Goal: Task Accomplishment & Management: Manage account settings

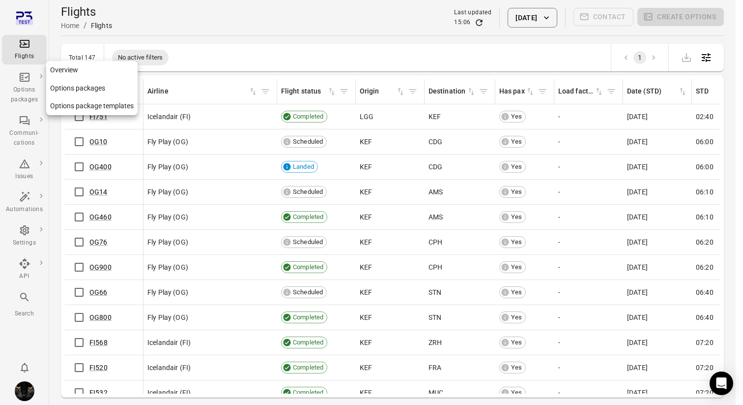
click at [35, 94] on div "Options packages" at bounding box center [24, 95] width 37 height 20
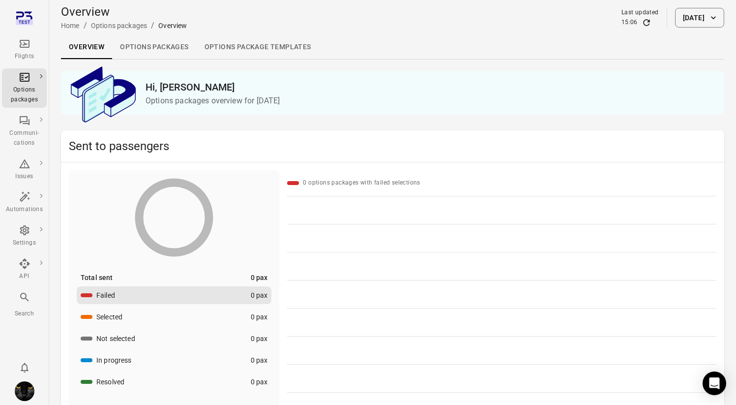
click at [143, 48] on link "Options packages" at bounding box center [154, 47] width 84 height 24
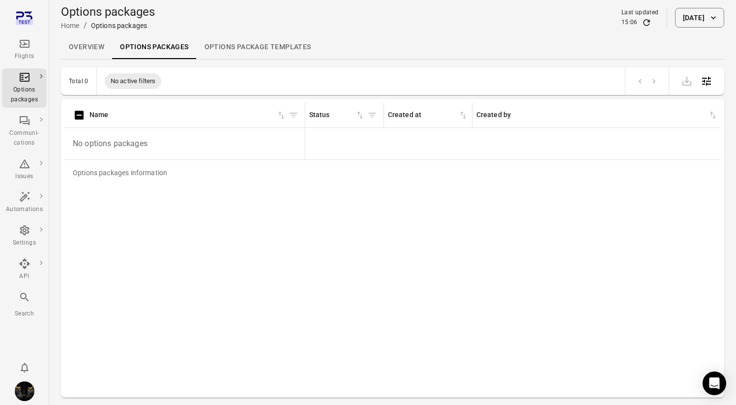
click at [641, 22] on icon "Refresh data" at bounding box center [646, 23] width 10 height 10
click at [675, 19] on button "17 Sep 2025" at bounding box center [699, 18] width 49 height 20
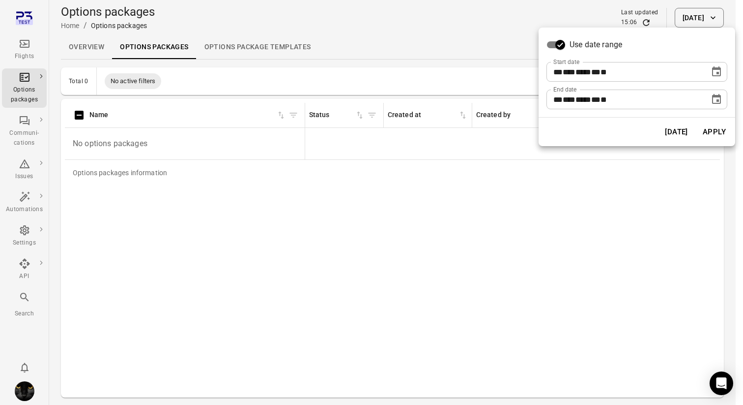
click at [711, 73] on icon "Choose date, selected date is Sep 17, 2025" at bounding box center [717, 72] width 12 height 12
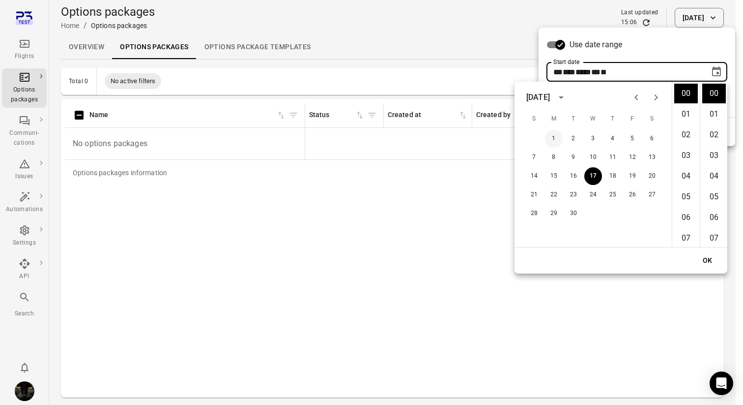
click at [556, 143] on button "1" at bounding box center [554, 139] width 18 height 18
type input "**********"
click at [711, 258] on button "OK" at bounding box center [707, 260] width 31 height 18
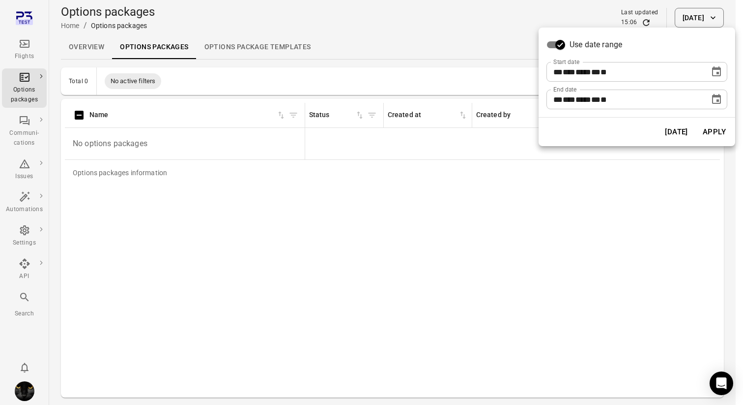
click at [716, 130] on button "Apply" at bounding box center [714, 131] width 34 height 21
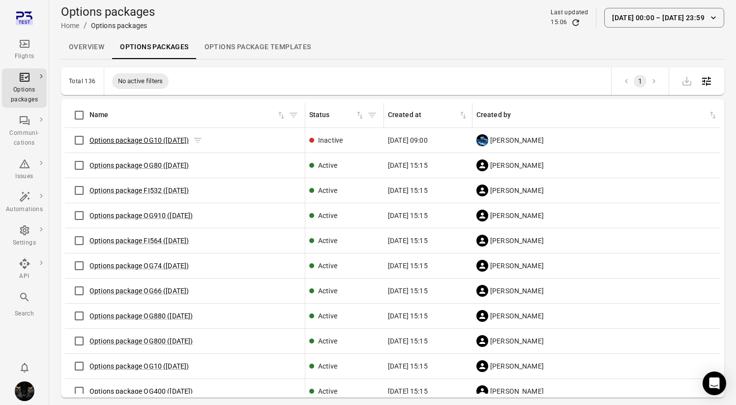
click at [126, 138] on link "Options package OG10 (16 Sep)" at bounding box center [138, 140] width 99 height 8
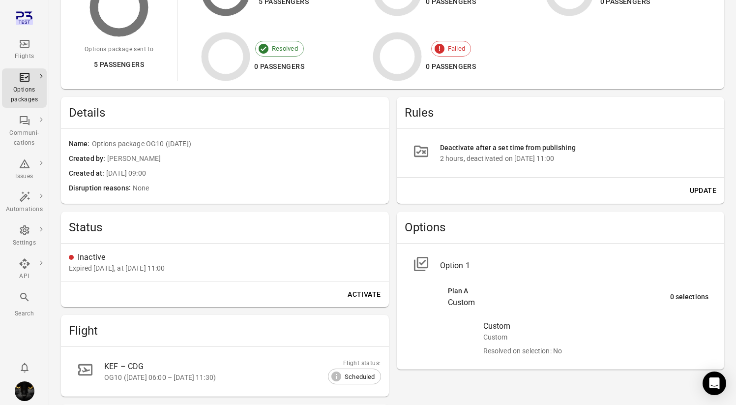
scroll to position [146, 0]
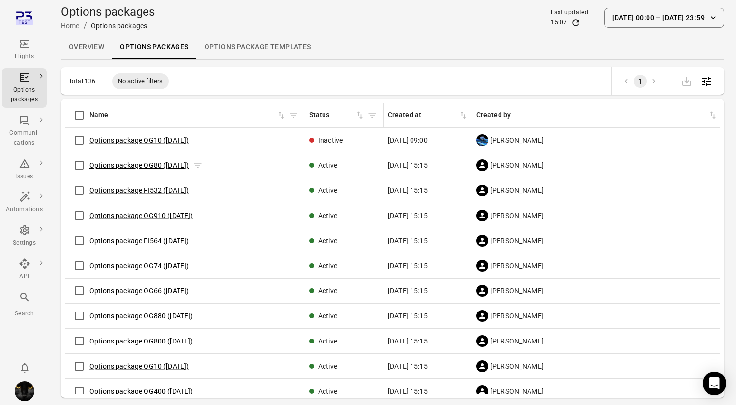
click at [143, 164] on link "Options package OG80 (11 Sep)" at bounding box center [138, 165] width 99 height 8
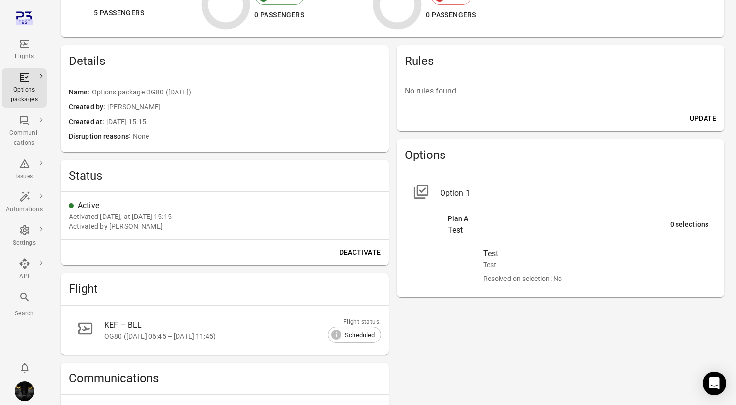
scroll to position [201, 0]
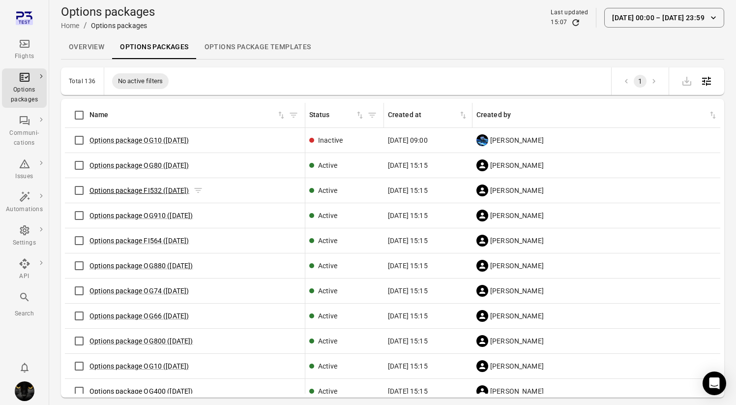
click at [155, 189] on link "Options package FI532 (11 Sep)" at bounding box center [139, 190] width 100 height 8
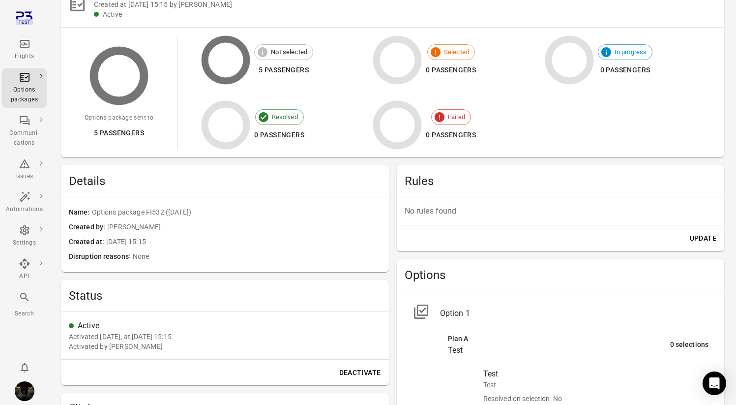
scroll to position [144, 0]
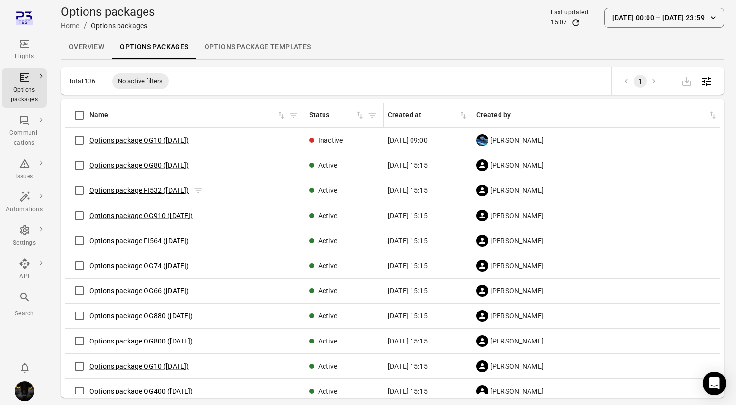
click at [152, 187] on link "Options package FI532 (11 Sep)" at bounding box center [139, 190] width 100 height 8
click at [147, 212] on link "Options package OG910 (11 Sep)" at bounding box center [141, 215] width 104 height 8
click at [145, 239] on link "Options package FI564 (11 Sep)" at bounding box center [139, 240] width 100 height 8
click at [144, 264] on link "Options package OG74 (11 Sep)" at bounding box center [138, 266] width 99 height 8
click at [144, 288] on link "Options package OG66 (11 Sep)" at bounding box center [138, 291] width 99 height 8
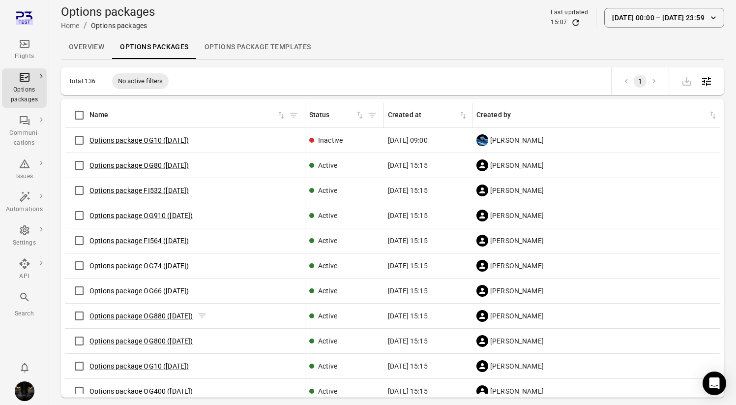
click at [143, 312] on link "Options package OG880 (11 Sep)" at bounding box center [141, 316] width 104 height 8
click at [21, 53] on div "Flights" at bounding box center [24, 57] width 37 height 10
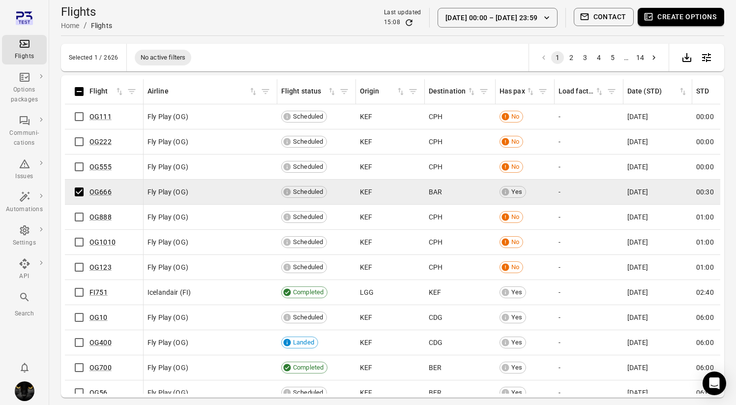
click at [673, 11] on button "Create options" at bounding box center [681, 17] width 87 height 18
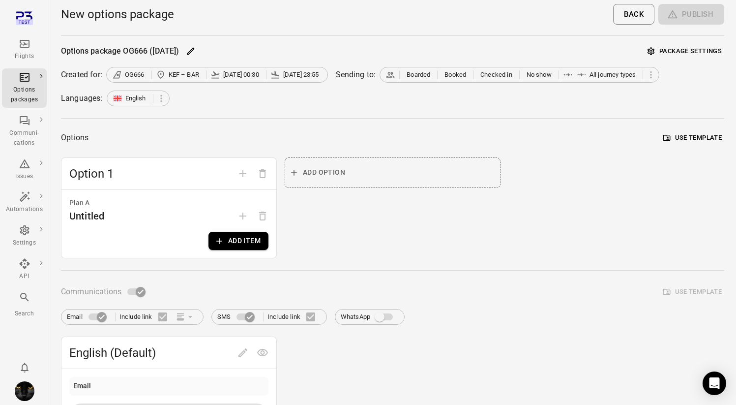
click at [216, 247] on button "Add item" at bounding box center [238, 241] width 60 height 18
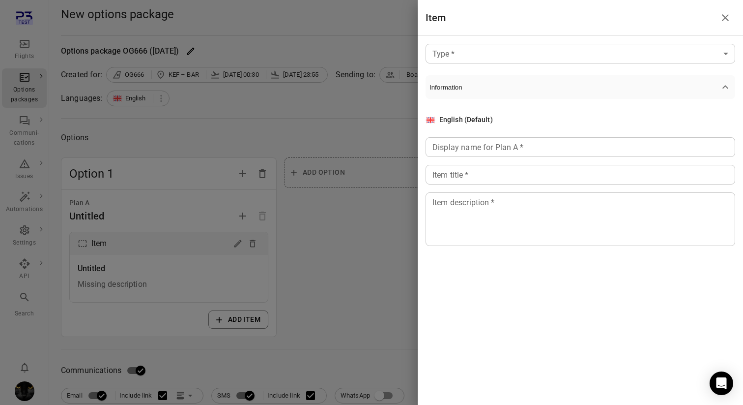
click at [567, 41] on div "Type   * ​ Type   * Information English (Default) Display name for Plan A   * D…" at bounding box center [580, 152] width 325 height 233
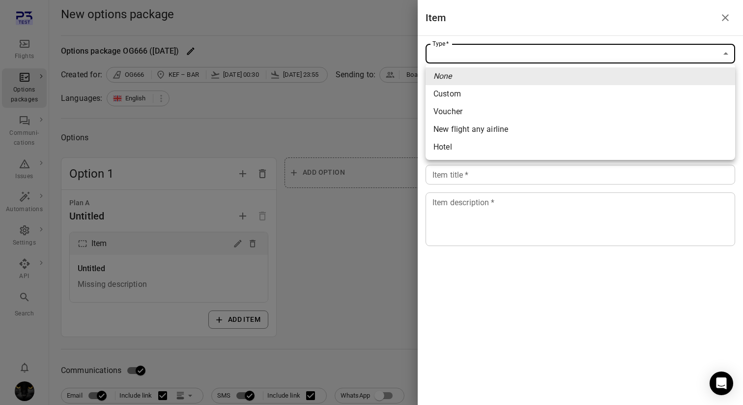
click at [538, 92] on li "Custom" at bounding box center [581, 94] width 310 height 18
type input "******"
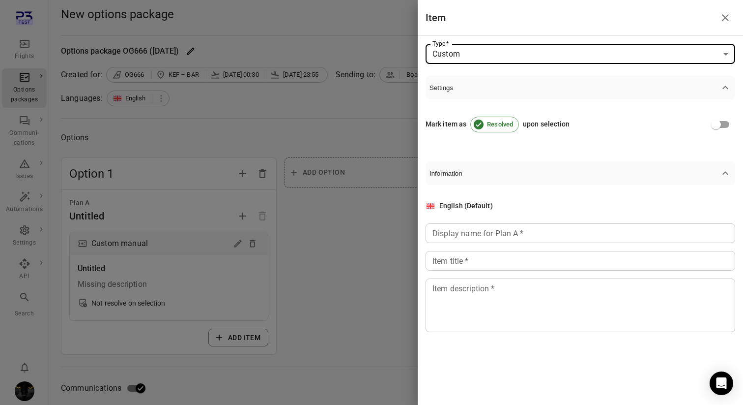
click at [467, 237] on div "Display name for Plan A   * Display name for Plan A   *" at bounding box center [581, 233] width 310 height 20
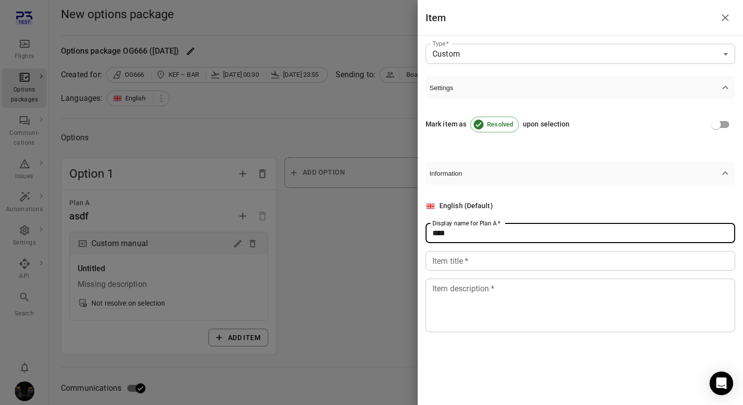
type input "****"
click at [462, 255] on div "Item title   * Item title   *" at bounding box center [581, 261] width 310 height 20
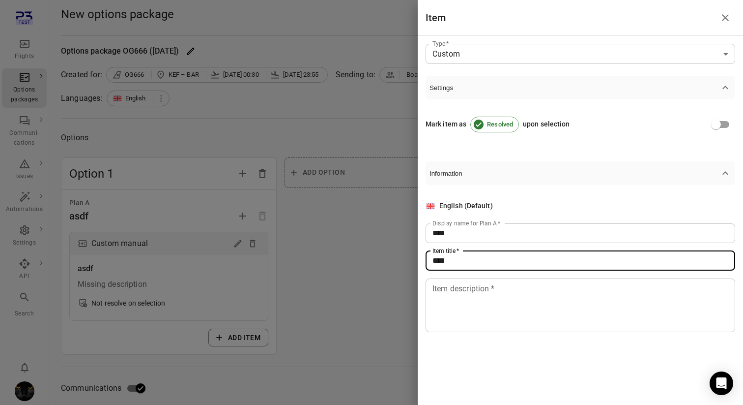
type input "****"
click at [451, 307] on textarea "Item description   *" at bounding box center [581, 304] width 296 height 45
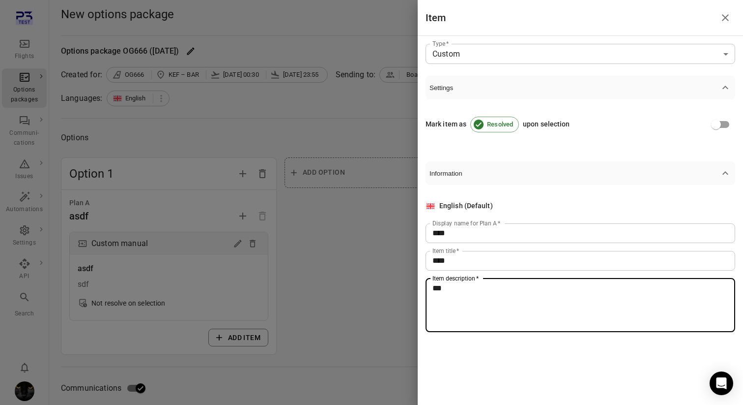
type textarea "***"
click at [396, 269] on div at bounding box center [371, 202] width 743 height 405
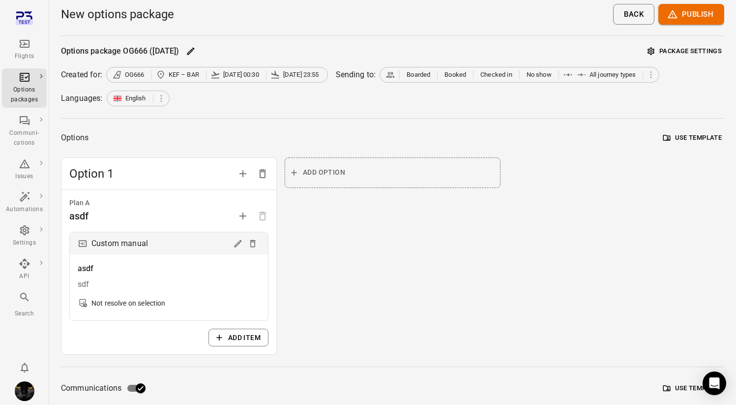
scroll to position [0, 0]
click at [686, 47] on button "Package settings" at bounding box center [684, 50] width 79 height 15
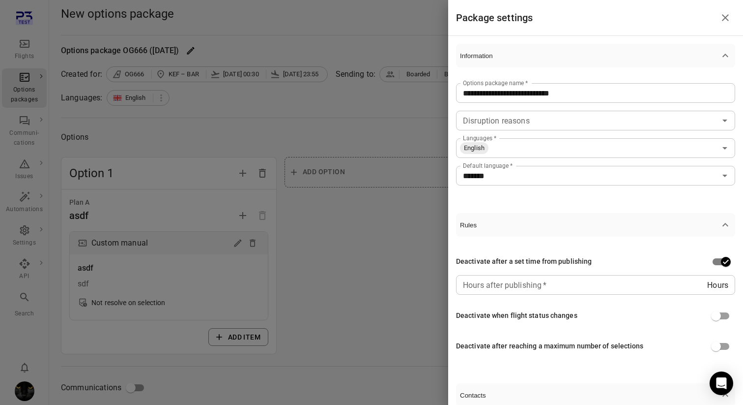
click at [536, 285] on div "Hours after publishing   * Hours Hours after publishing   *" at bounding box center [595, 285] width 279 height 20
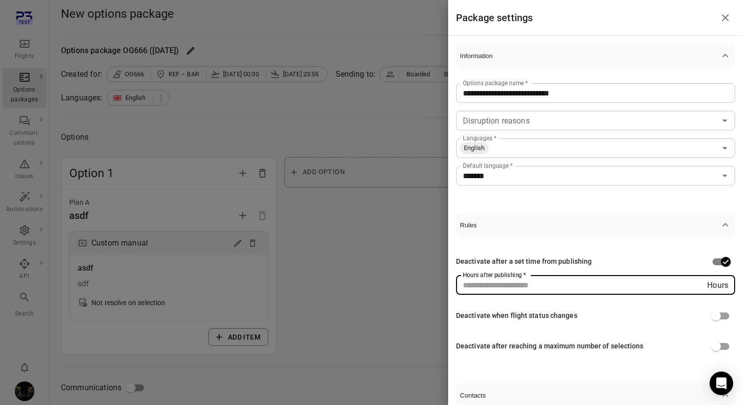
type input "*"
click at [408, 276] on div at bounding box center [371, 202] width 743 height 405
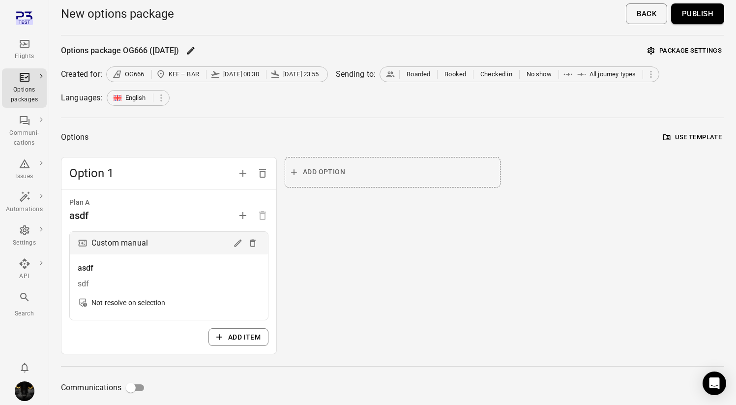
click at [698, 21] on button "Publish" at bounding box center [697, 13] width 53 height 21
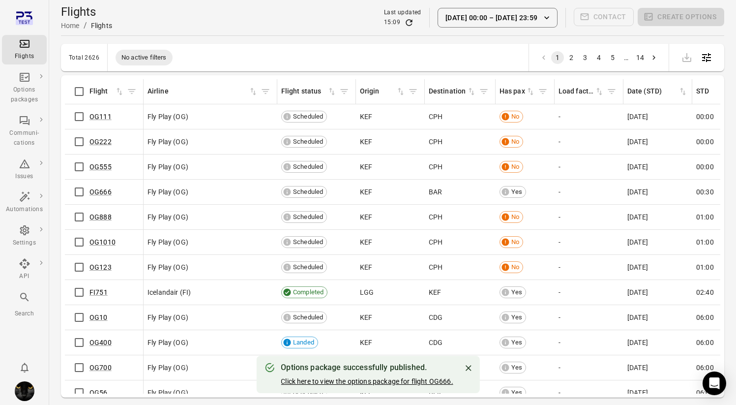
click at [386, 381] on link "Click here to view the options package for flight OG666." at bounding box center [367, 381] width 172 height 8
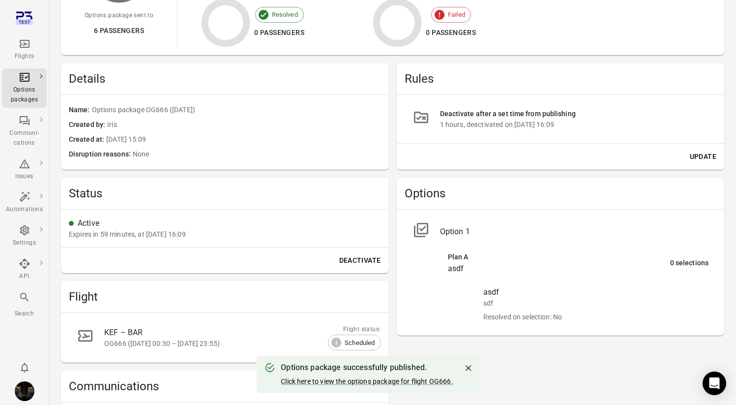
scroll to position [175, 0]
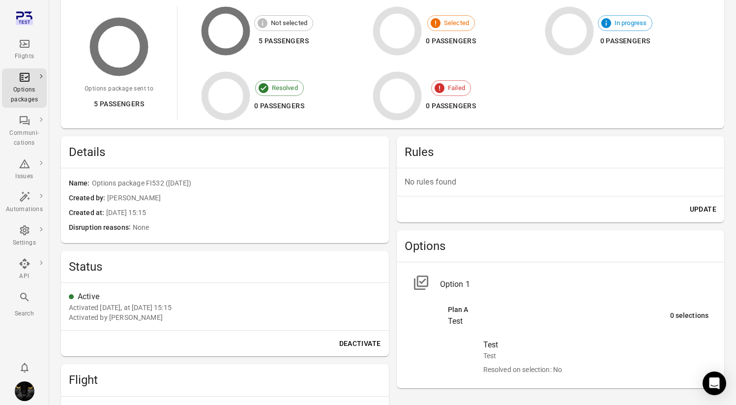
scroll to position [106, 0]
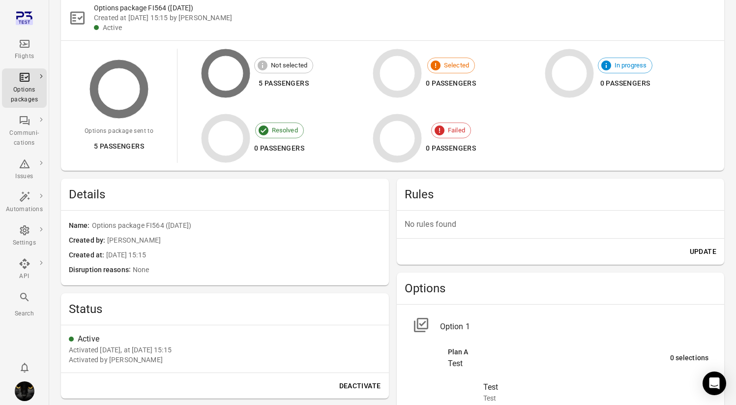
scroll to position [75, 0]
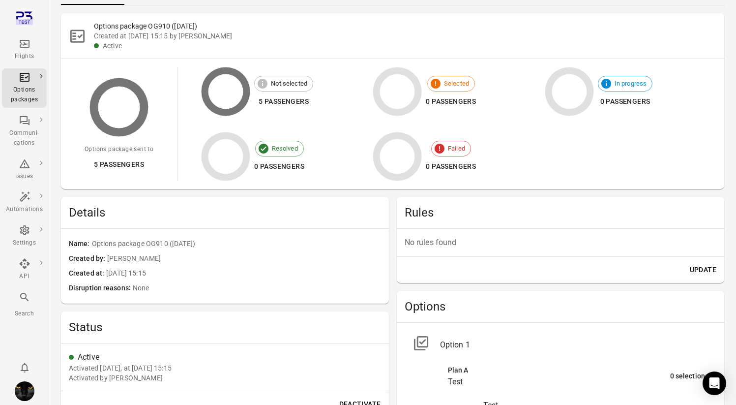
scroll to position [62, 0]
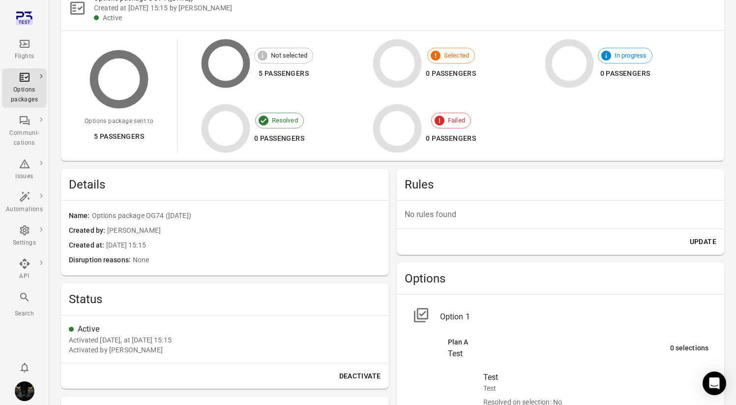
scroll to position [86, 0]
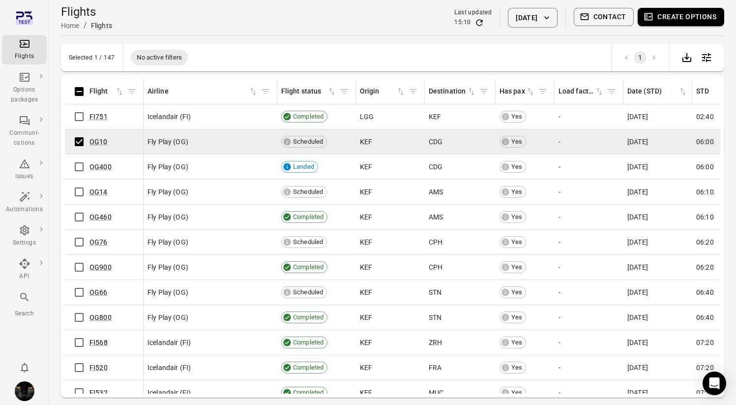
click at [697, 12] on button "Create options" at bounding box center [681, 17] width 87 height 18
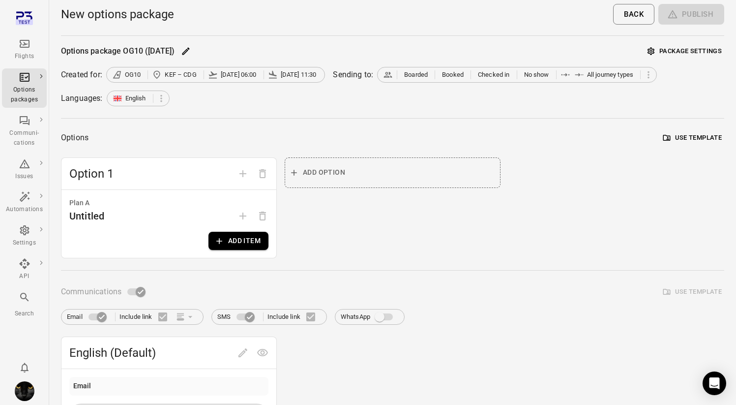
click at [696, 138] on button "Use template" at bounding box center [692, 137] width 63 height 15
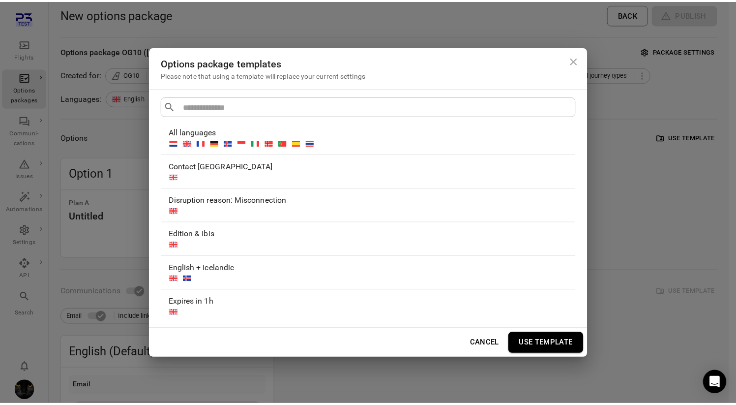
scroll to position [12, 0]
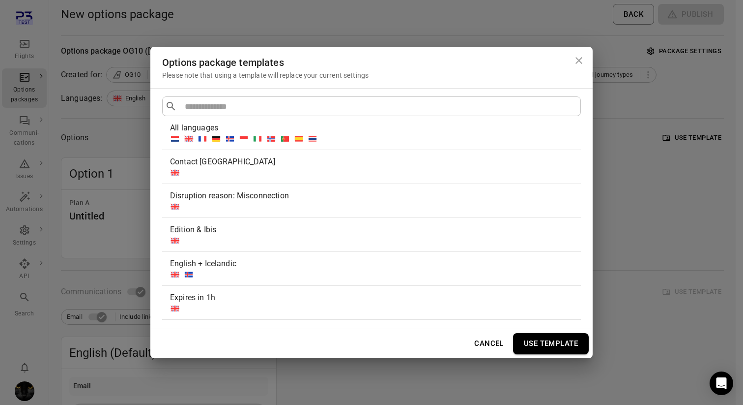
click at [602, 138] on div "Options package templates Please note that using a template will replace your c…" at bounding box center [371, 202] width 743 height 405
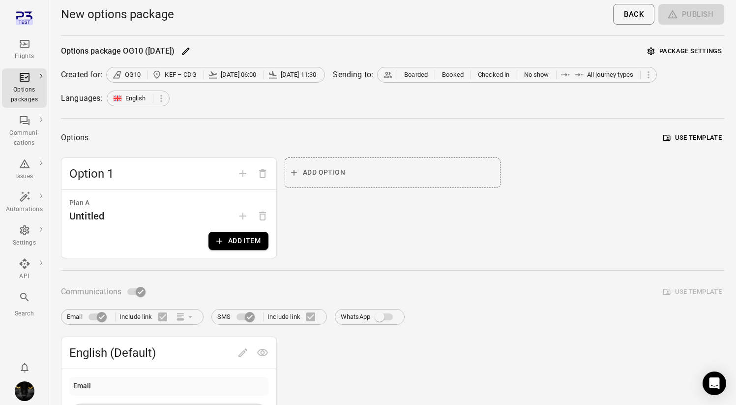
click at [231, 240] on button "Add item" at bounding box center [238, 241] width 60 height 18
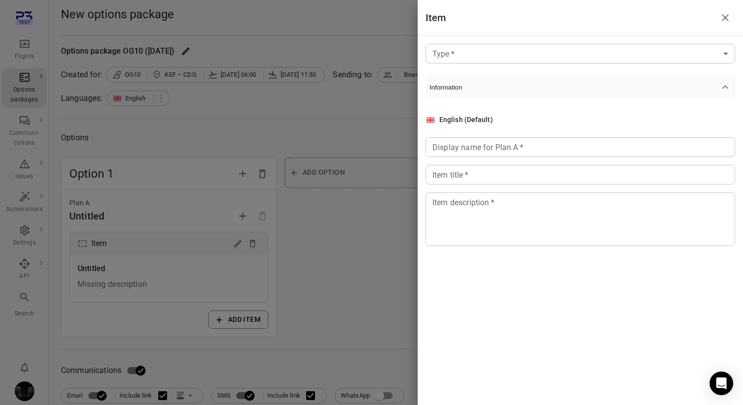
click at [339, 231] on div at bounding box center [371, 202] width 743 height 405
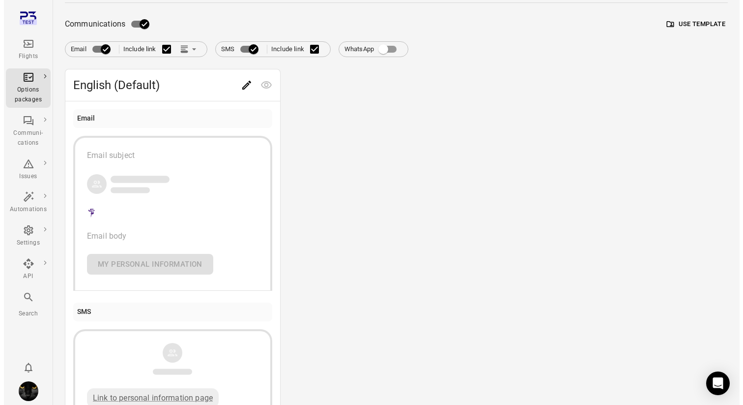
scroll to position [318, 0]
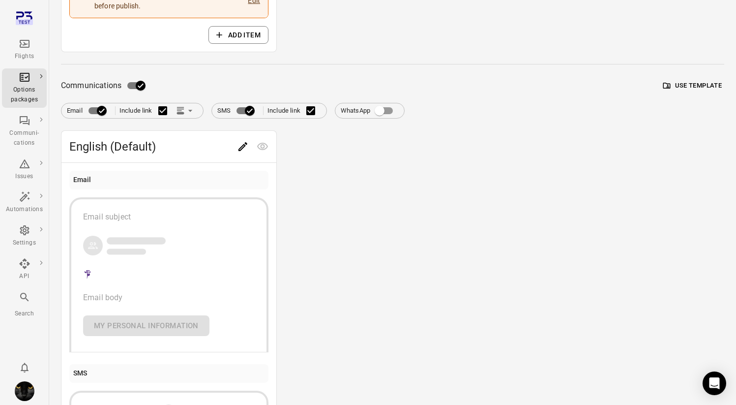
click at [685, 89] on button "Use template" at bounding box center [692, 85] width 63 height 15
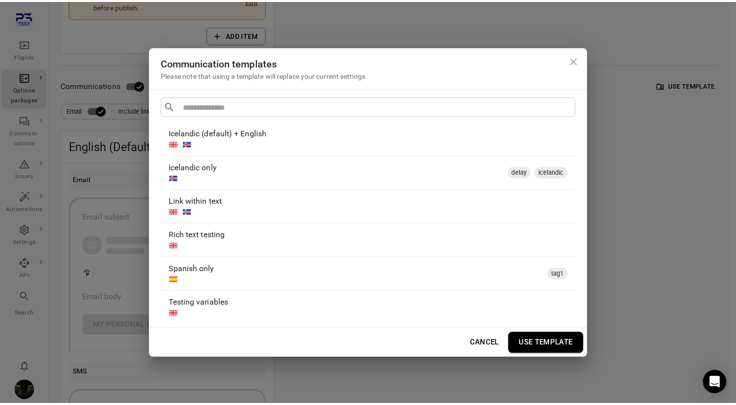
scroll to position [489, 0]
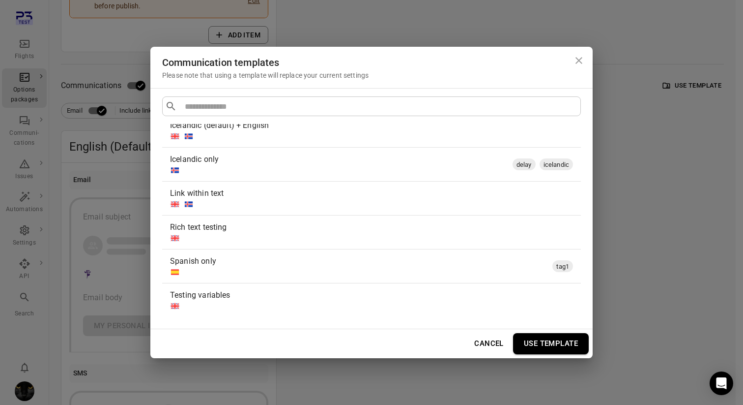
click at [369, 8] on div "Communication templates Please note that using a template will replace your cur…" at bounding box center [371, 202] width 743 height 405
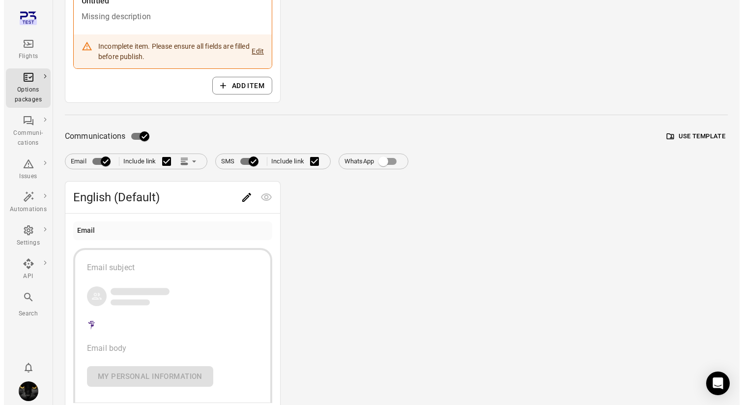
scroll to position [39, 0]
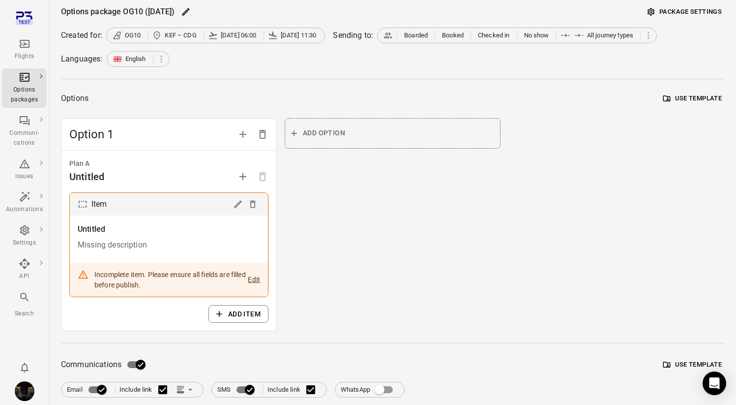
click at [683, 101] on button "Use template" at bounding box center [692, 98] width 63 height 15
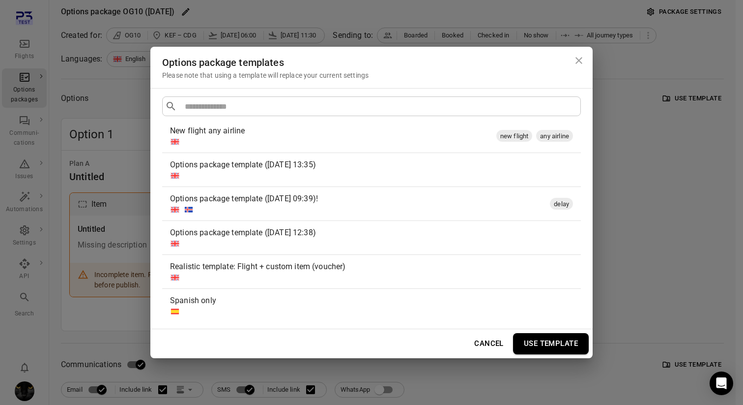
scroll to position [353, 0]
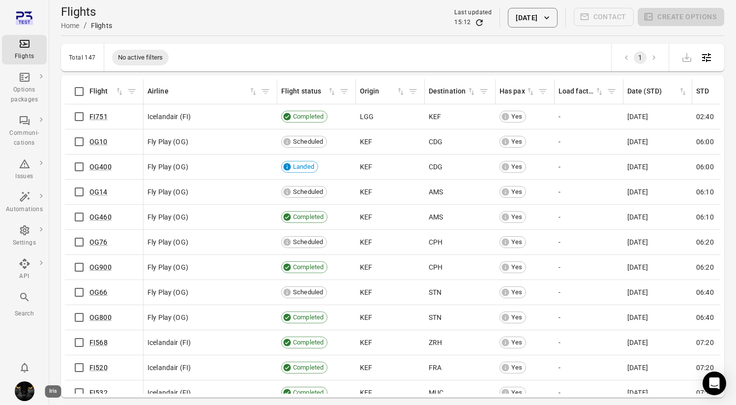
click at [16, 398] on button "Iris" at bounding box center [25, 391] width 28 height 28
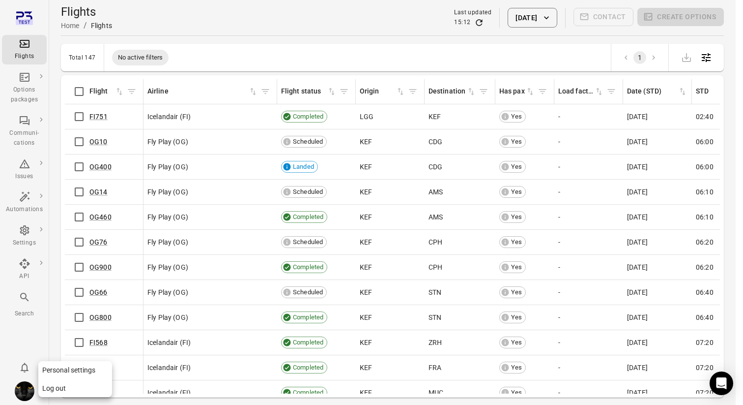
click at [52, 388] on button "Log out" at bounding box center [75, 388] width 74 height 18
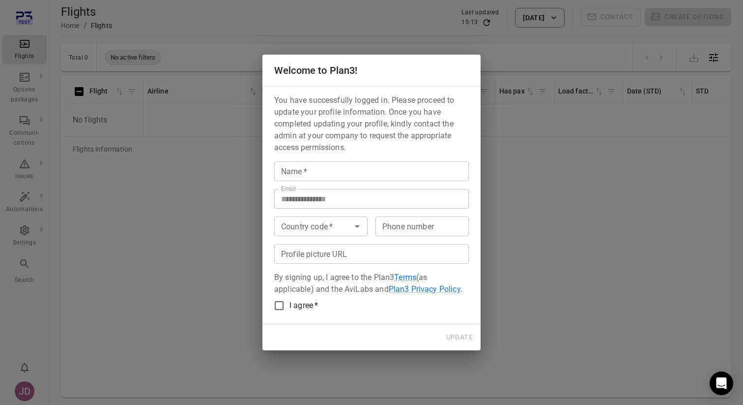
click at [334, 178] on input "Name   *" at bounding box center [371, 171] width 195 height 20
type input "*********"
click at [460, 338] on button "Update" at bounding box center [459, 337] width 34 height 18
type input "*********"
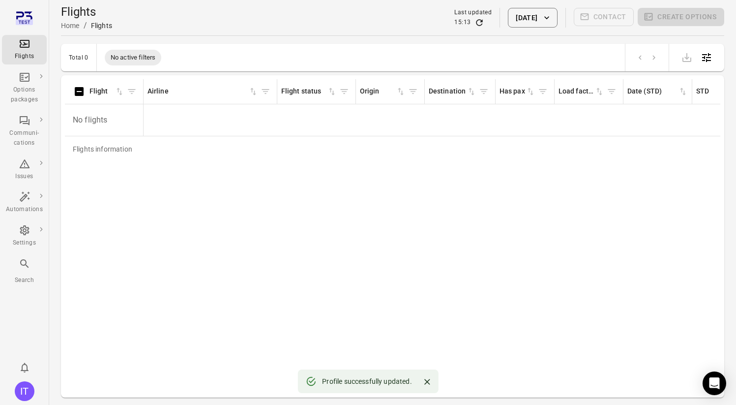
click at [41, 322] on div "Flights Options packages Communi-cations Issues Automations Settings Search IT" at bounding box center [24, 202] width 49 height 405
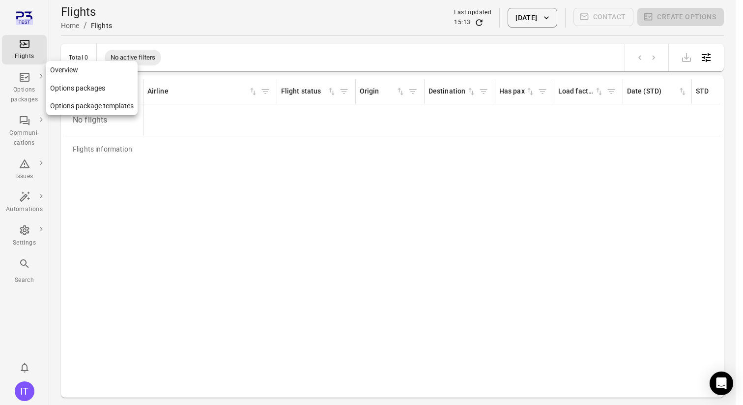
click at [28, 76] on icon "Main navigation" at bounding box center [25, 77] width 10 height 9
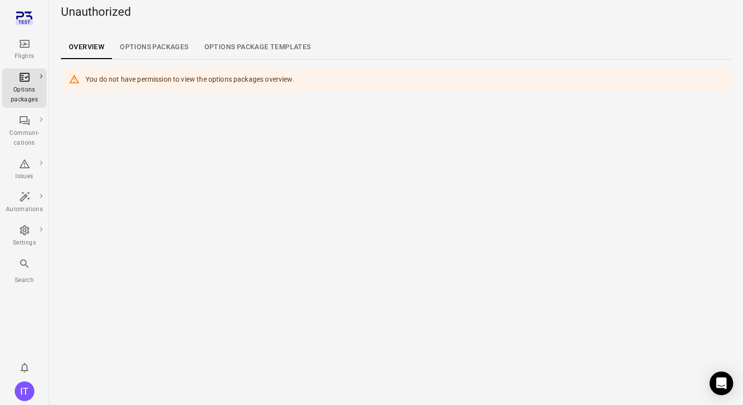
click at [29, 38] on icon "Main navigation" at bounding box center [25, 44] width 12 height 12
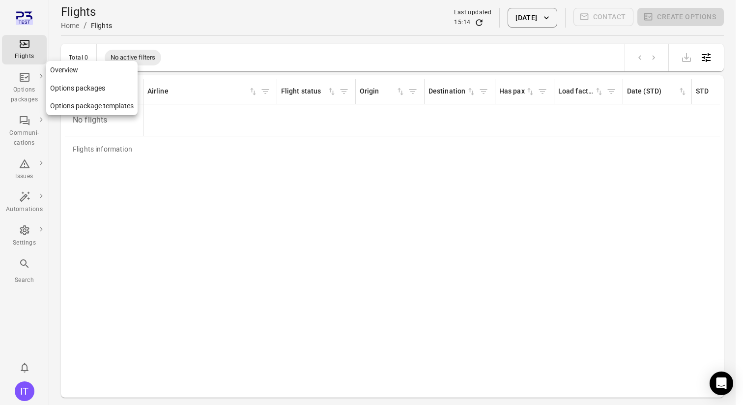
click at [27, 71] on icon "Main navigation" at bounding box center [25, 77] width 12 height 12
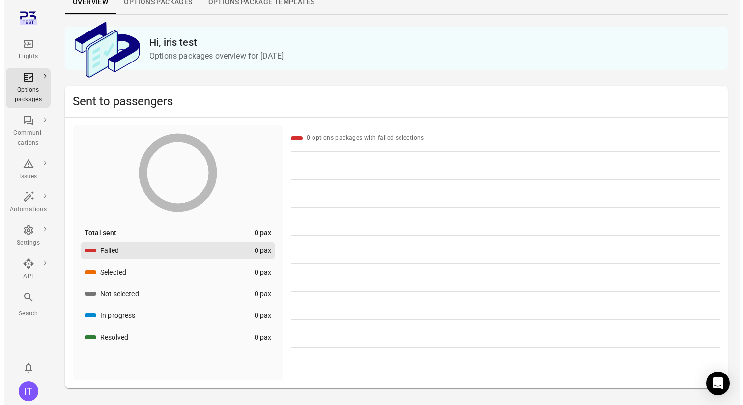
scroll to position [67, 0]
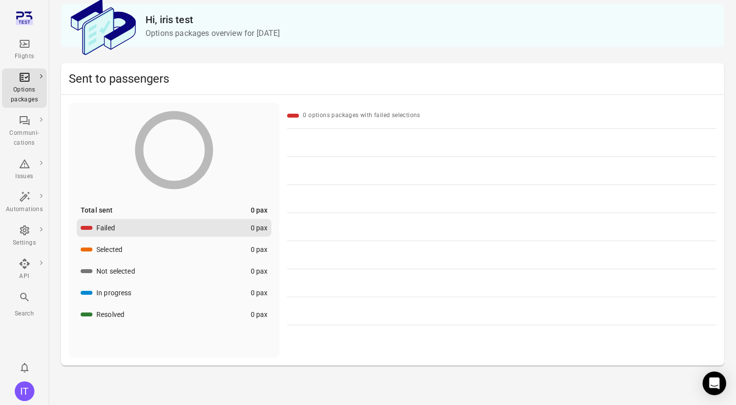
click at [18, 296] on div "Search" at bounding box center [24, 304] width 37 height 27
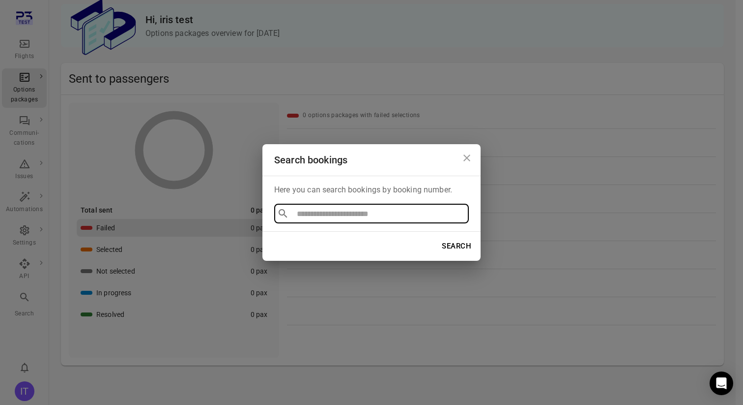
click at [25, 235] on div "Search bookings Here you can search bookings by booking number. ​ ​ Search" at bounding box center [371, 202] width 743 height 405
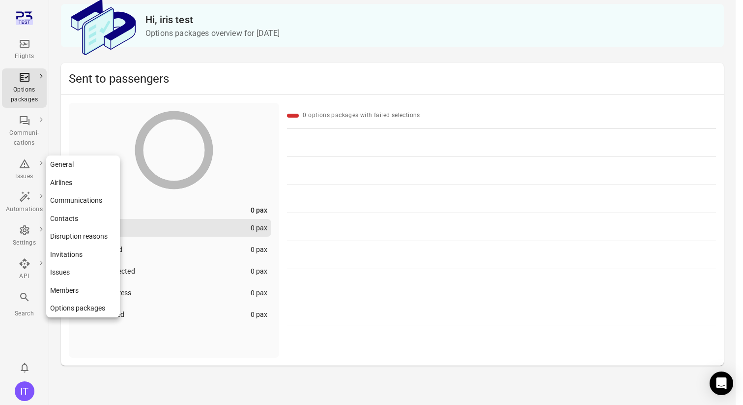
click at [30, 228] on div "Settings" at bounding box center [24, 236] width 37 height 24
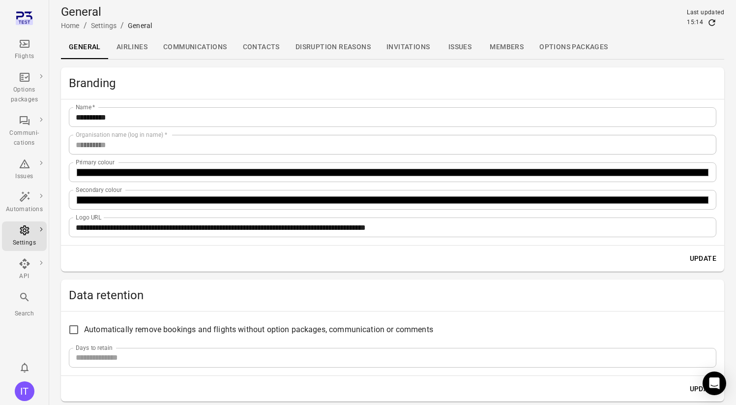
click at [28, 53] on div "Flights" at bounding box center [24, 57] width 37 height 10
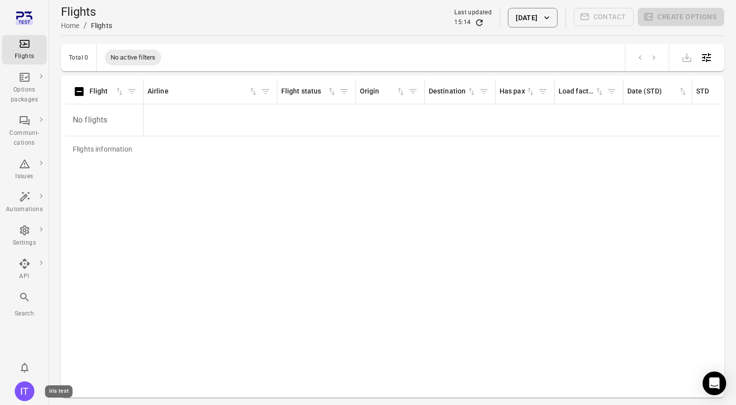
click at [24, 392] on div "IT" at bounding box center [25, 391] width 20 height 20
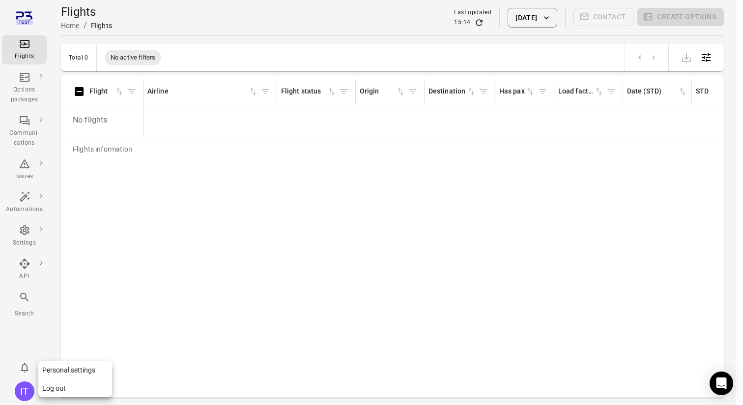
click at [56, 391] on button "Log out" at bounding box center [75, 388] width 74 height 18
